Goal: Transaction & Acquisition: Download file/media

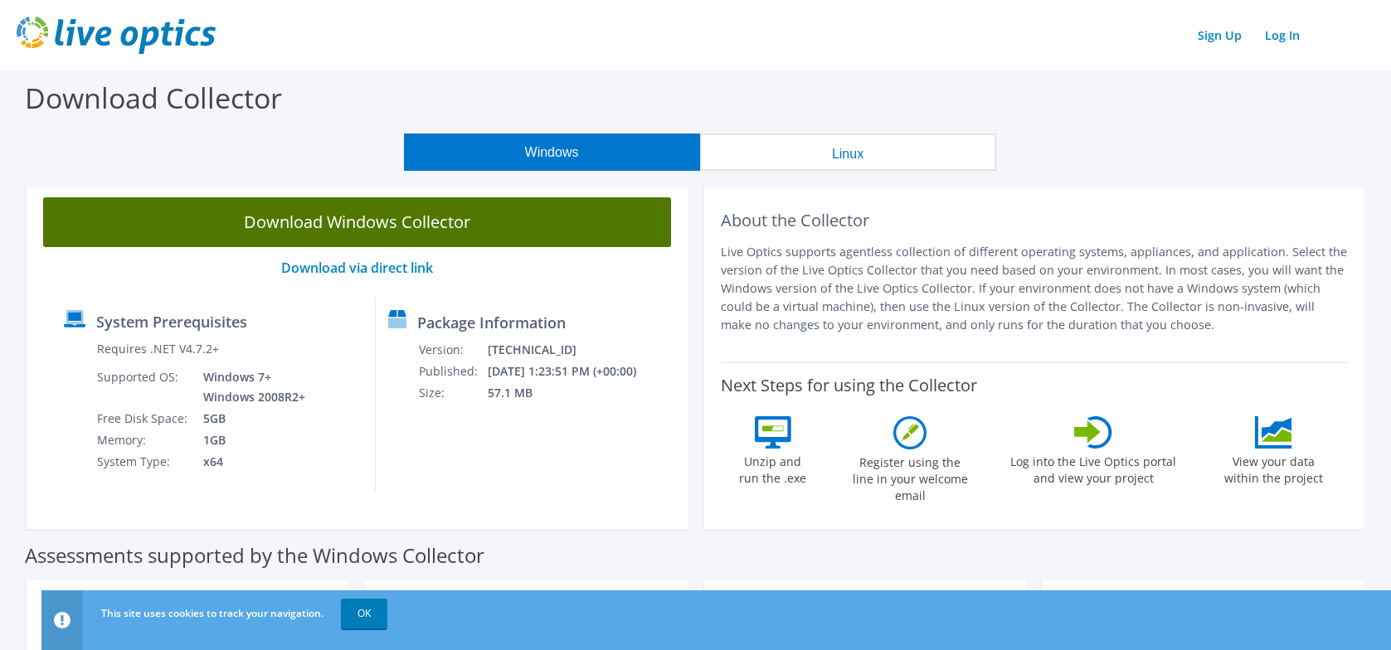
click at [313, 223] on link "Download Windows Collector" at bounding box center [357, 222] width 628 height 50
click at [391, 221] on link "Download Windows Collector" at bounding box center [357, 222] width 628 height 50
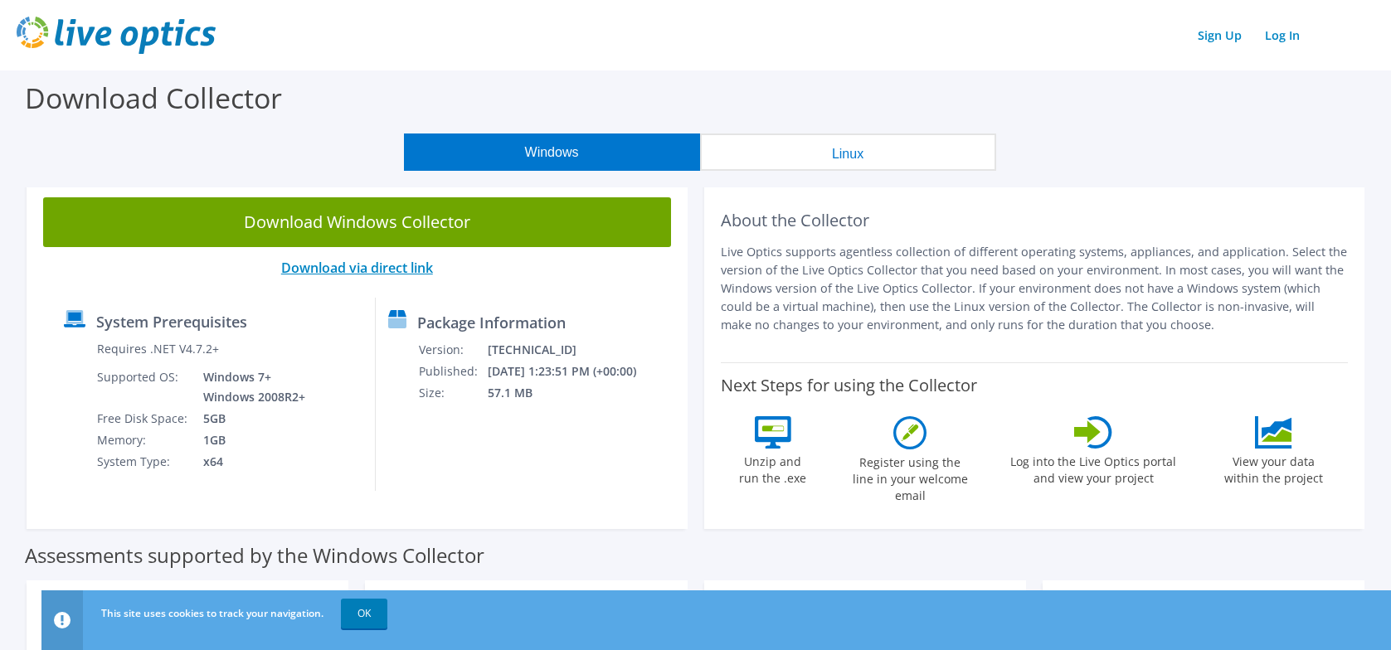
click at [368, 268] on link "Download via direct link" at bounding box center [357, 268] width 152 height 18
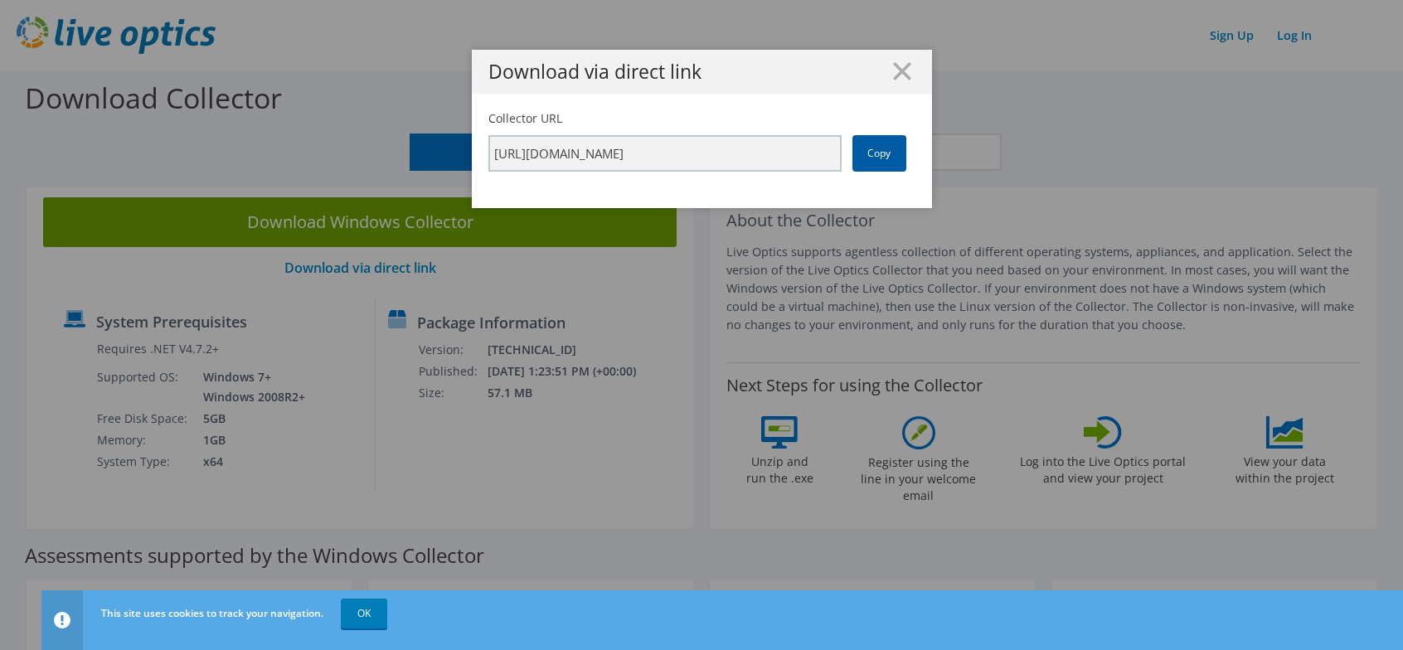
click at [876, 158] on link "Copy" at bounding box center [879, 153] width 54 height 36
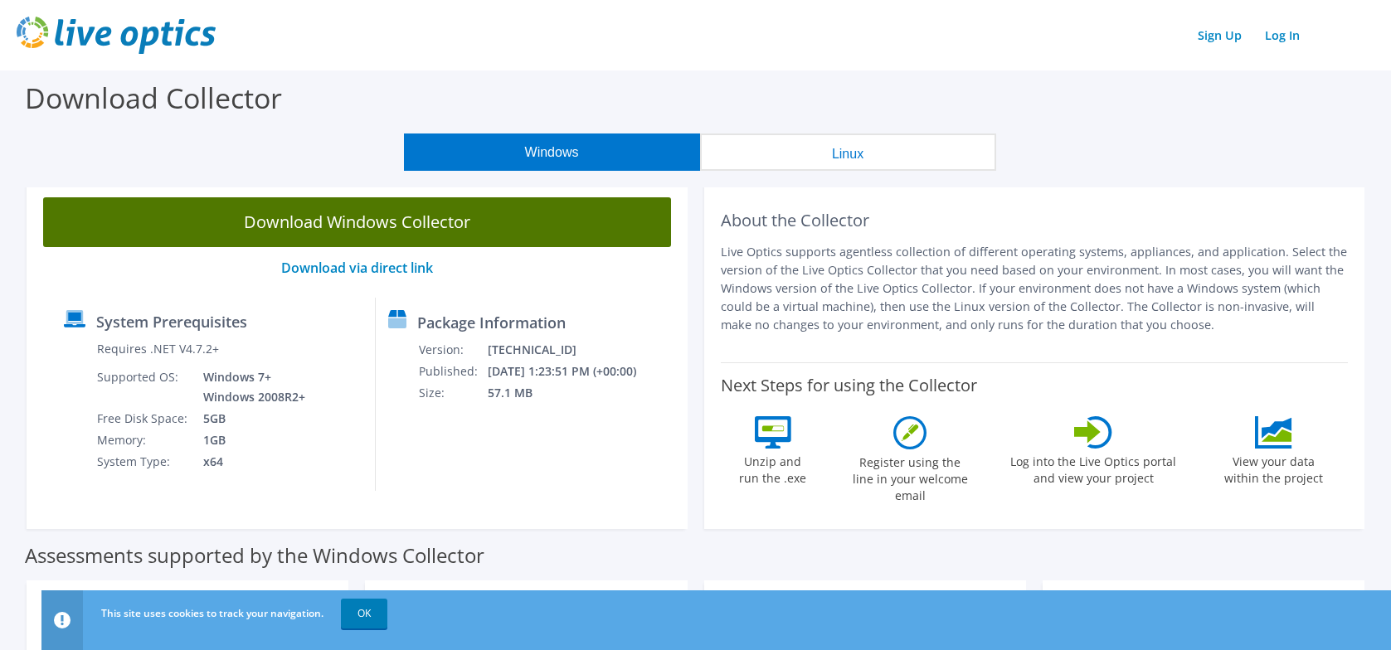
click at [383, 235] on link "Download Windows Collector" at bounding box center [357, 222] width 628 height 50
